Goal: Information Seeking & Learning: Learn about a topic

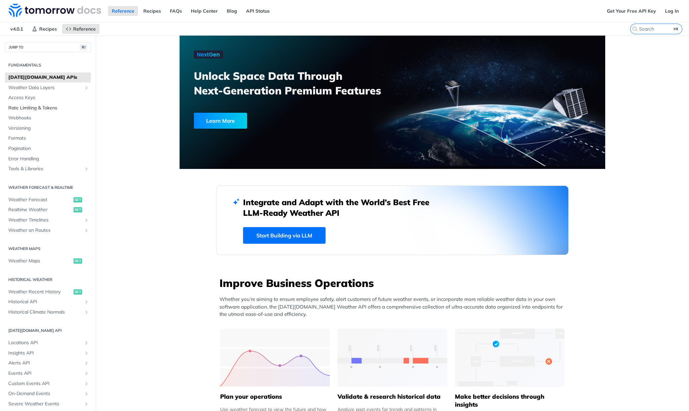
click at [21, 109] on span "Rate Limiting & Tokens" at bounding box center [48, 108] width 81 height 7
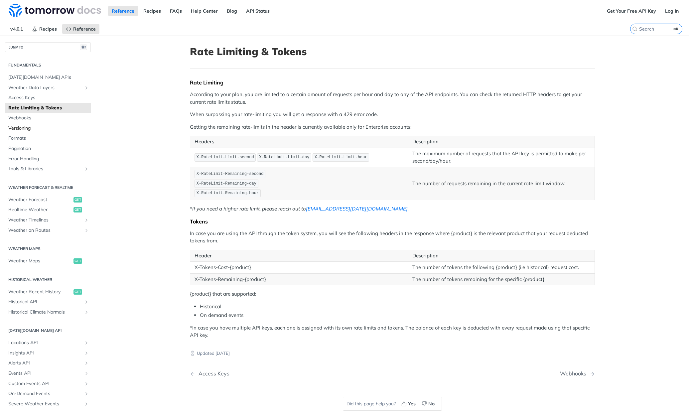
click at [38, 131] on span "Versioning" at bounding box center [48, 128] width 81 height 7
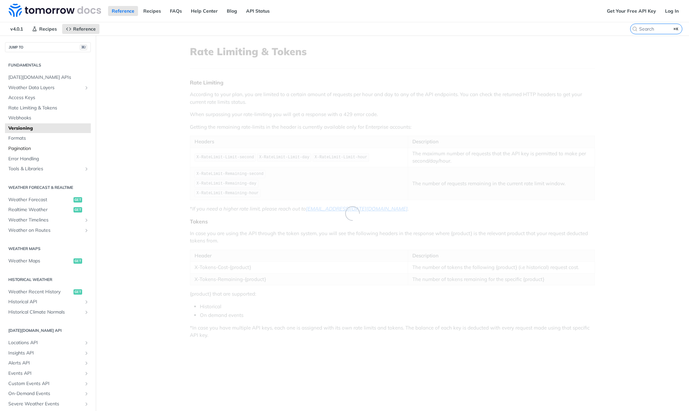
click at [34, 146] on span "Pagination" at bounding box center [48, 148] width 81 height 7
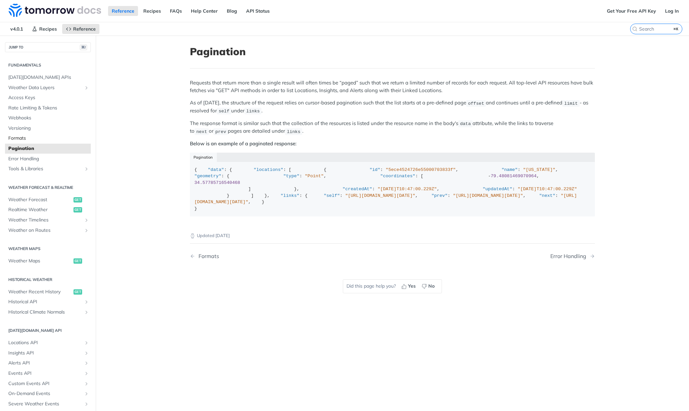
click at [24, 139] on span "Formats" at bounding box center [48, 138] width 81 height 7
